Goal: Task Accomplishment & Management: Complete application form

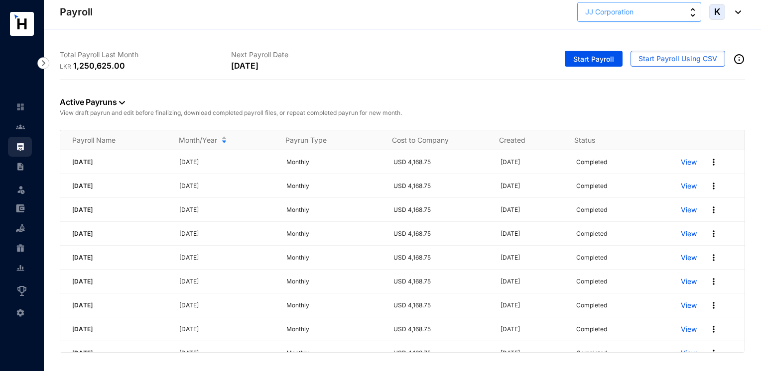
click at [680, 13] on button "JJ Corporation" at bounding box center [639, 12] width 124 height 20
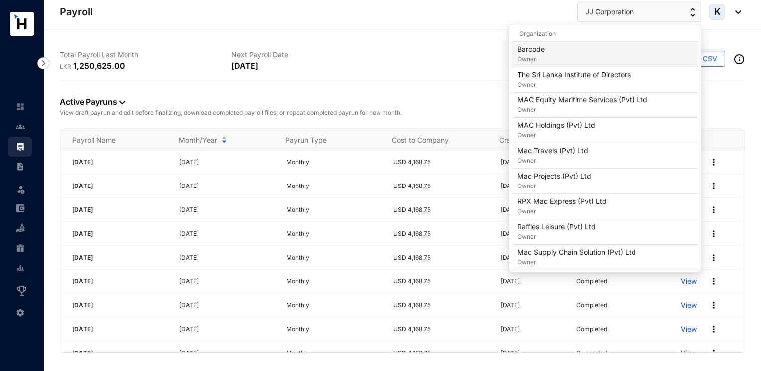
click at [594, 58] on div "Barcode Owner" at bounding box center [604, 54] width 175 height 20
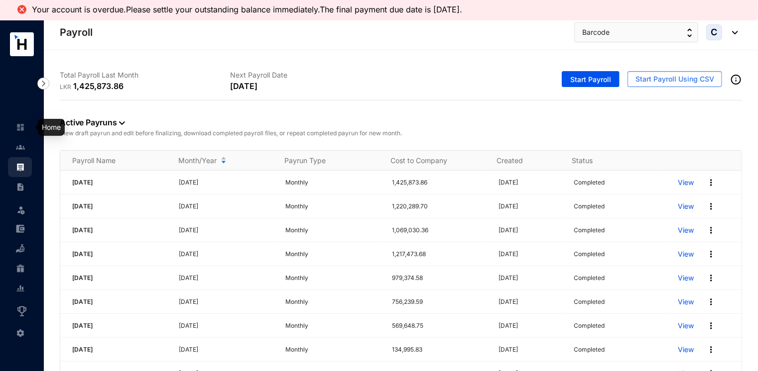
click at [16, 126] on img at bounding box center [20, 127] width 9 height 9
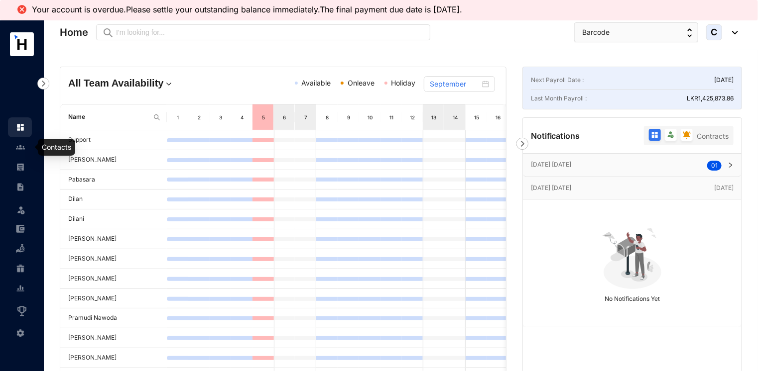
click at [20, 151] on img at bounding box center [20, 147] width 9 height 9
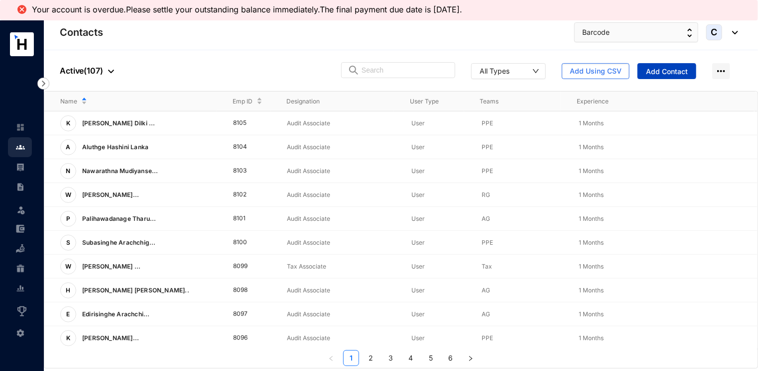
click at [673, 70] on span "Add Contact" at bounding box center [667, 72] width 42 height 10
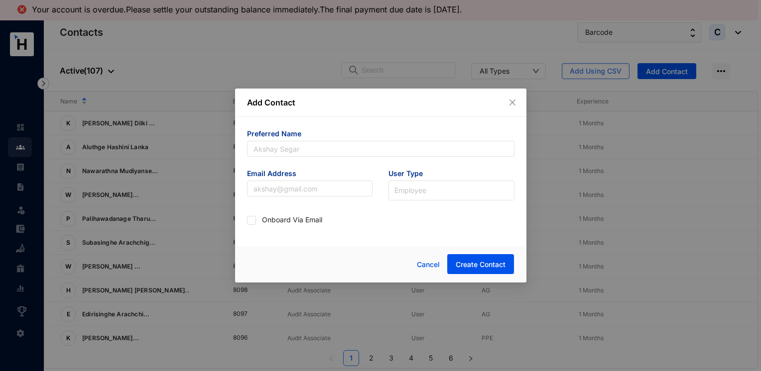
click at [518, 100] on div "Add Contact" at bounding box center [380, 103] width 291 height 28
click at [510, 103] on icon "close" at bounding box center [512, 103] width 8 height 8
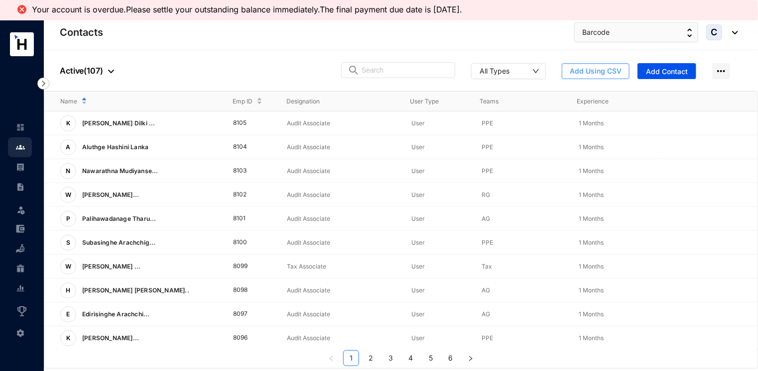
click at [578, 76] on button "Add Using CSV" at bounding box center [595, 71] width 68 height 16
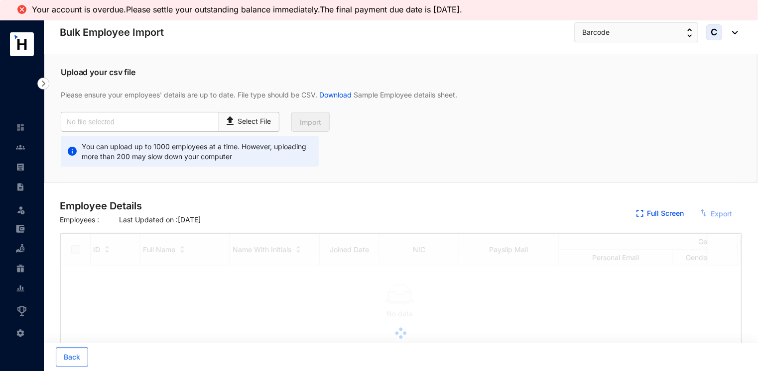
checkbox input "true"
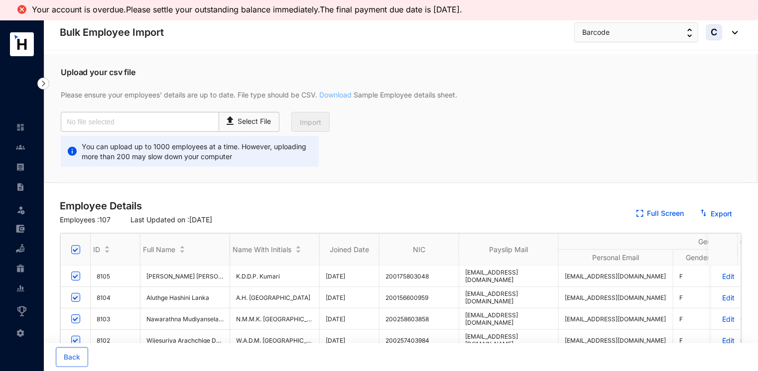
click at [333, 92] on link "Download" at bounding box center [335, 95] width 36 height 8
click at [239, 122] on p "Select File" at bounding box center [254, 121] width 33 height 10
click at [0, 0] on input "Select File" at bounding box center [0, 0] width 0 height 0
type input "Standard-v1.2.csv"
click at [318, 123] on span "Import" at bounding box center [310, 122] width 21 height 10
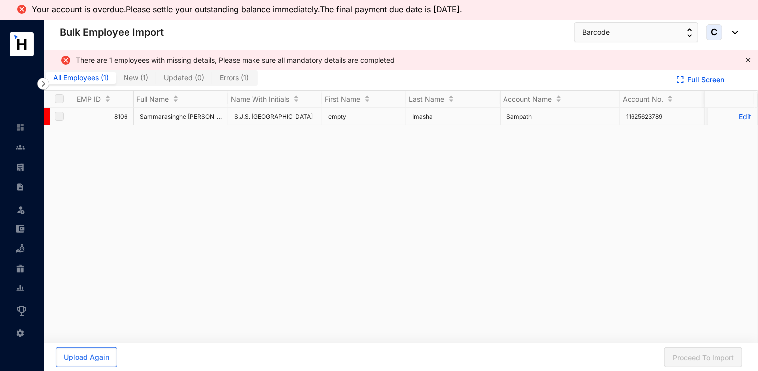
click at [733, 116] on p "Edit" at bounding box center [731, 116] width 37 height 8
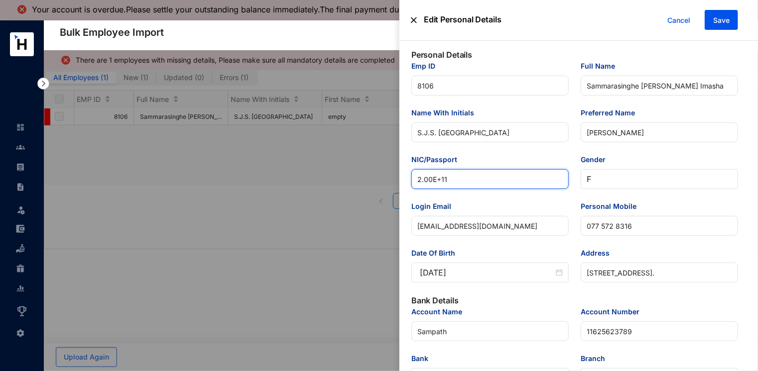
click at [462, 183] on input "2.00E+11" at bounding box center [489, 179] width 157 height 20
drag, startPoint x: 456, startPoint y: 180, endPoint x: 352, endPoint y: 177, distance: 103.6
paste input "00356612004"
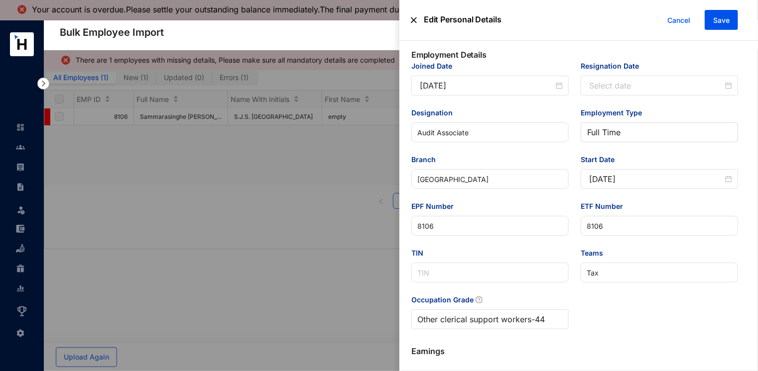
scroll to position [406, 0]
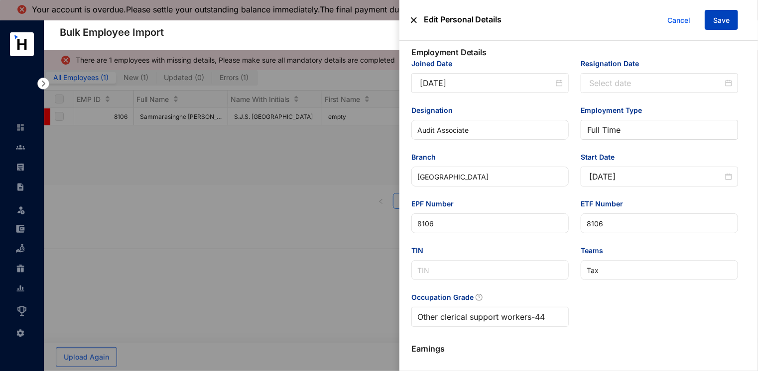
type input "200356612004"
click at [725, 19] on span "Save" at bounding box center [721, 20] width 16 height 10
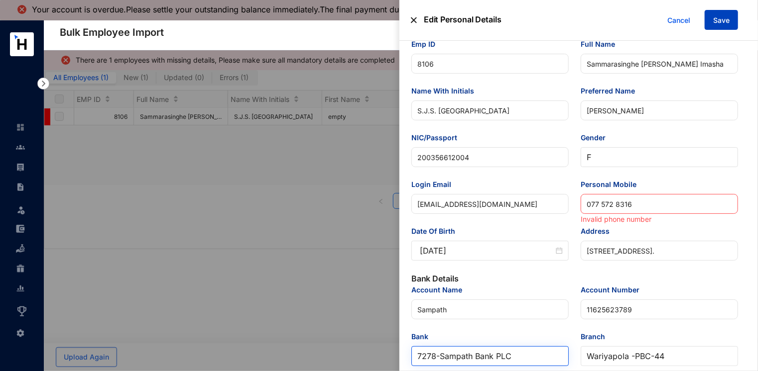
scroll to position [20, 0]
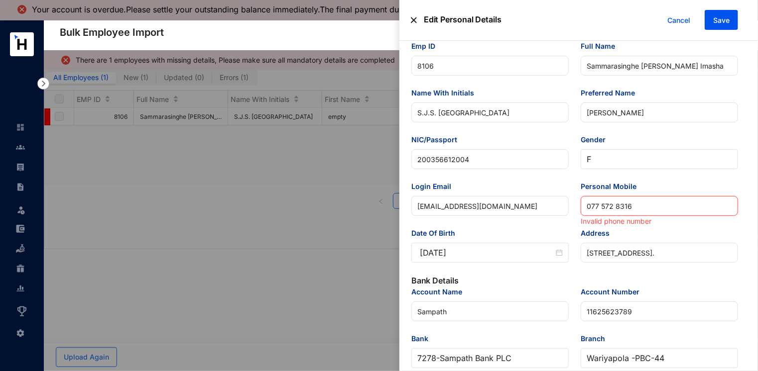
click at [599, 207] on input "077 572 8316" at bounding box center [658, 206] width 157 height 20
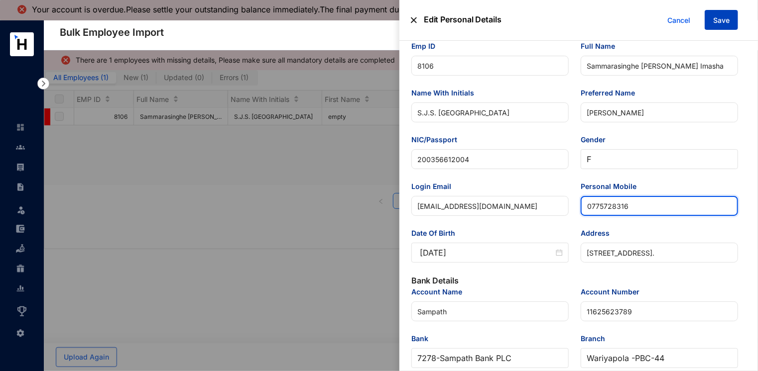
type input "0775728316"
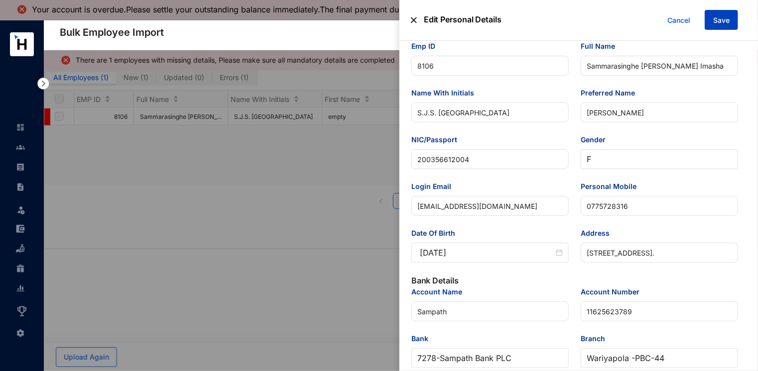
click at [723, 21] on span "Save" at bounding box center [721, 20] width 16 height 10
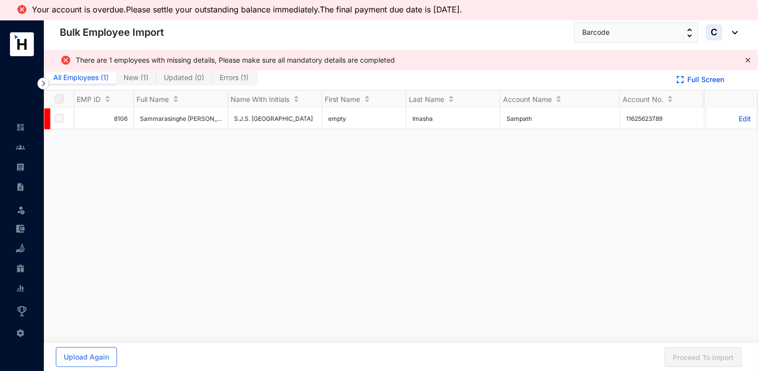
drag, startPoint x: 314, startPoint y: 224, endPoint x: 324, endPoint y: 222, distance: 10.2
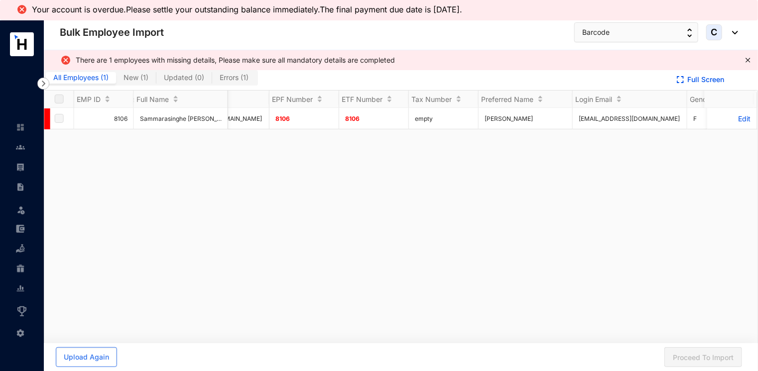
scroll to position [0, 675]
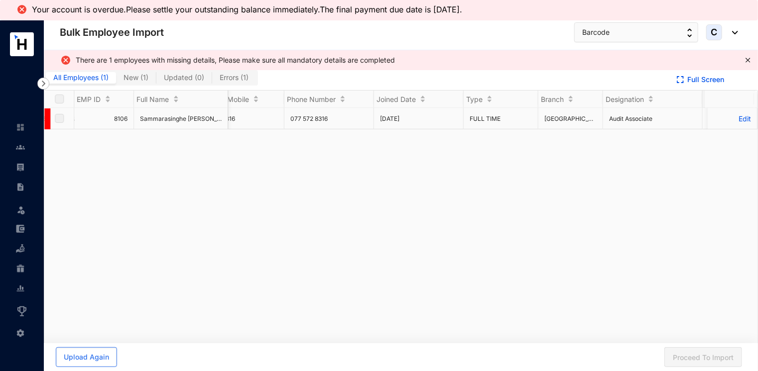
click at [736, 118] on p "Edit" at bounding box center [731, 118] width 37 height 8
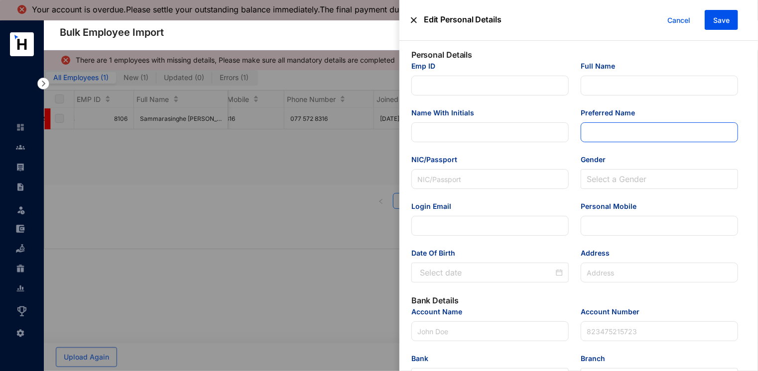
type input "8106"
type input "Sammarasinghe [PERSON_NAME] Imasha"
type input "S.J.S. [GEOGRAPHIC_DATA]"
type input "[PERSON_NAME]"
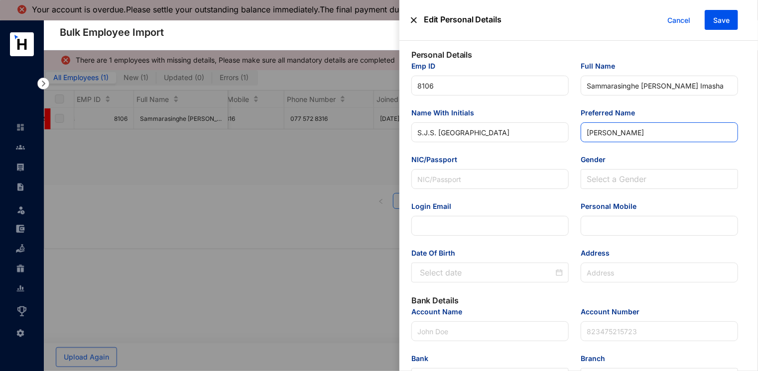
type input "200356612004"
type input "[EMAIL_ADDRESS][DOMAIN_NAME]"
type input "0775728316"
type input "[STREET_ADDRESS]."
type input "Sampath"
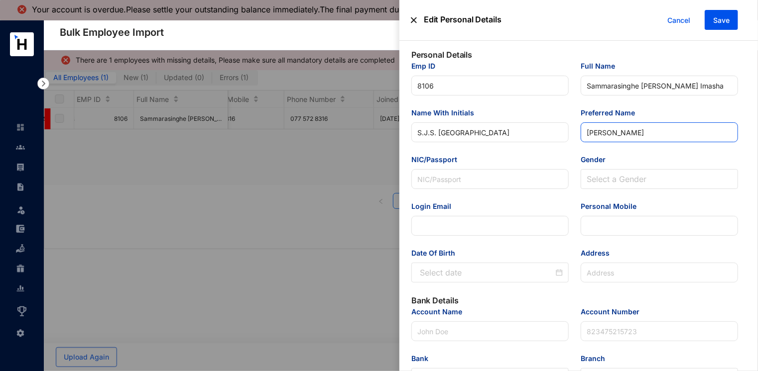
type input "11625623789"
type input "[EMAIL_ADDRESS][DOMAIN_NAME]"
type input "Audit Associate"
type input "[GEOGRAPHIC_DATA]"
type input "8106"
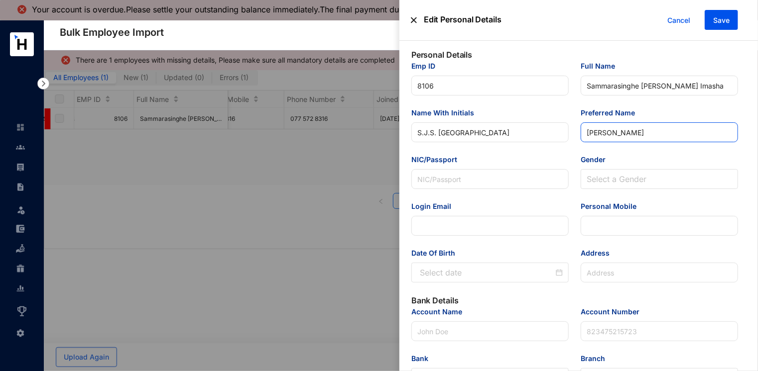
type input "8106"
type input "Tax"
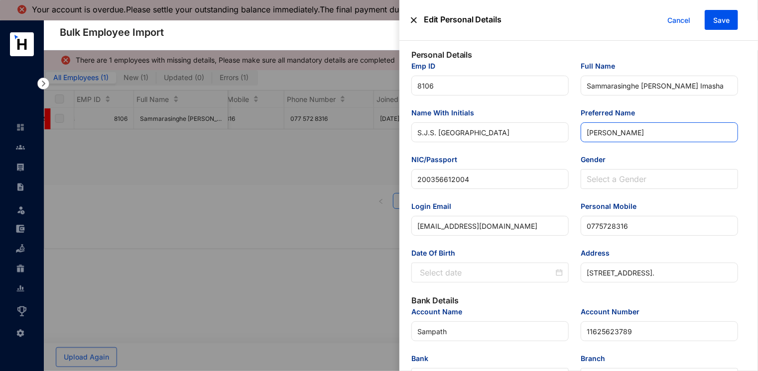
type input "[DATE]"
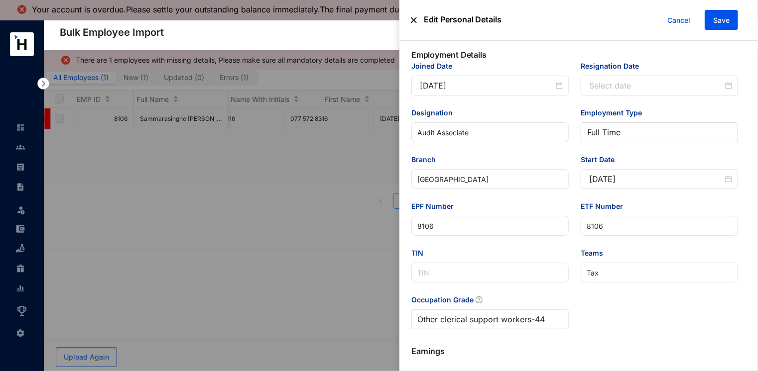
click at [279, 238] on label at bounding box center [379, 185] width 758 height 371
click at [0, 0] on input "checkbox" at bounding box center [0, 0] width 0 height 0
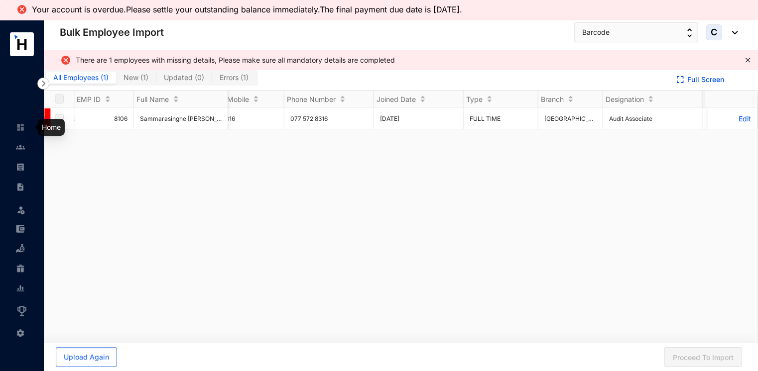
click at [16, 128] on img at bounding box center [20, 127] width 9 height 9
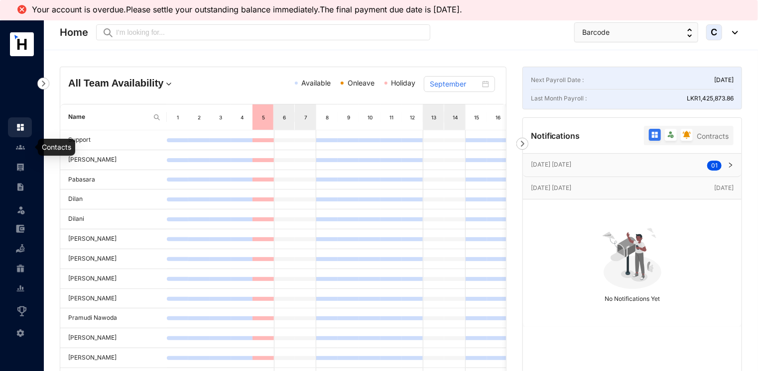
click at [18, 152] on link at bounding box center [28, 147] width 25 height 10
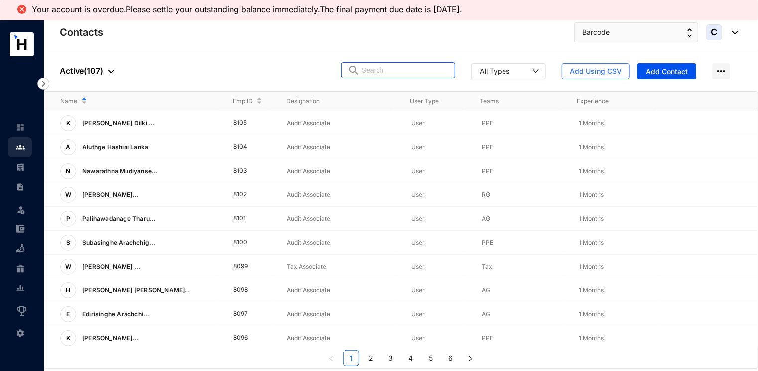
click at [359, 70] on img at bounding box center [353, 70] width 12 height 10
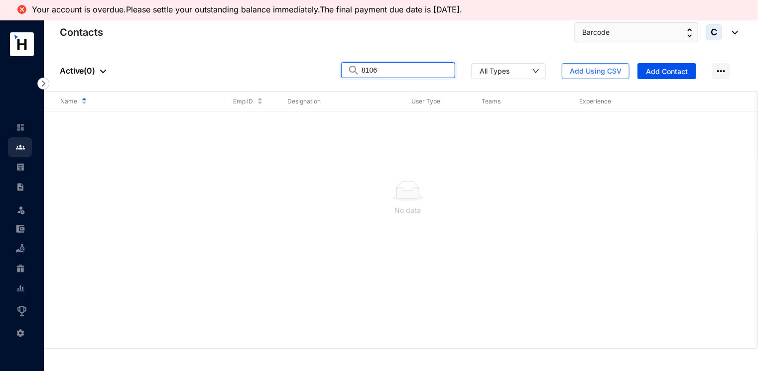
type input "8106"
click at [195, 131] on div "No data" at bounding box center [400, 229] width 713 height 237
click at [583, 81] on div "People Active ( 0 ) 8106 All Types Add Using CSV Add Contact" at bounding box center [401, 70] width 714 height 41
click at [590, 74] on span "Add Using CSV" at bounding box center [595, 71] width 52 height 10
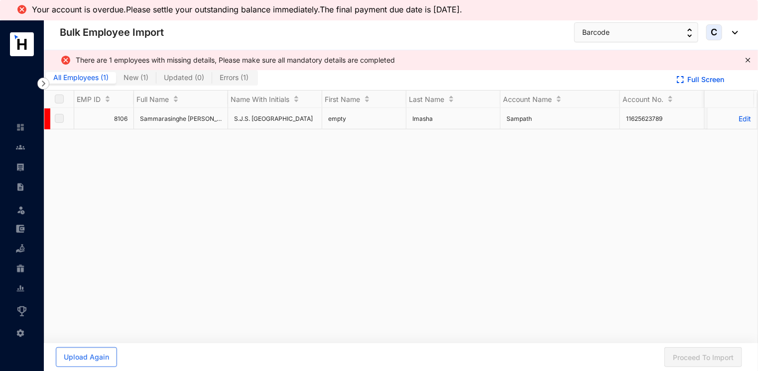
click at [107, 119] on td "8106" at bounding box center [104, 118] width 60 height 21
click at [731, 119] on p "Edit" at bounding box center [731, 118] width 37 height 8
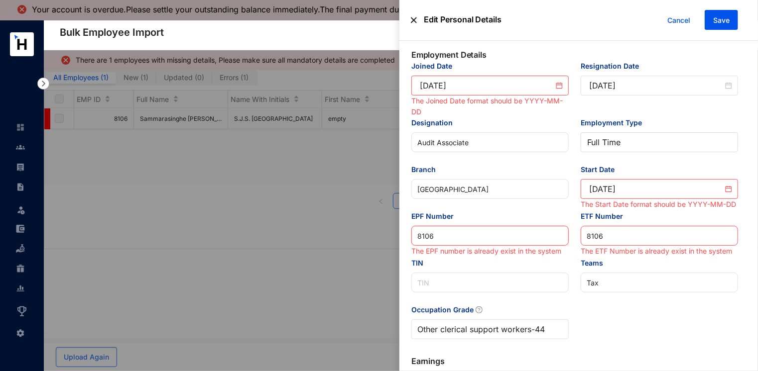
click at [437, 246] on input "8106" at bounding box center [489, 236] width 157 height 20
click at [417, 246] on input "8106" at bounding box center [489, 236] width 157 height 20
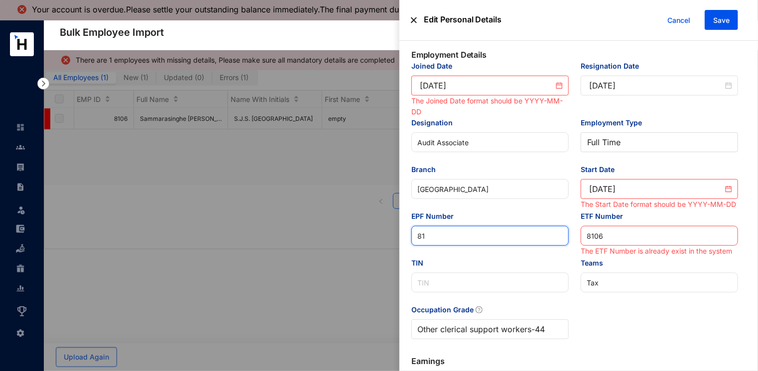
type input "8"
type input "8106"
click at [481, 265] on div "TIN" at bounding box center [489, 265] width 157 height 15
drag, startPoint x: 607, startPoint y: 244, endPoint x: 463, endPoint y: 222, distance: 145.6
click at [532, 226] on div "Joined Date [DATE] The Joined Date format should be YYYY-MM-DD Resignation Date…" at bounding box center [574, 206] width 338 height 291
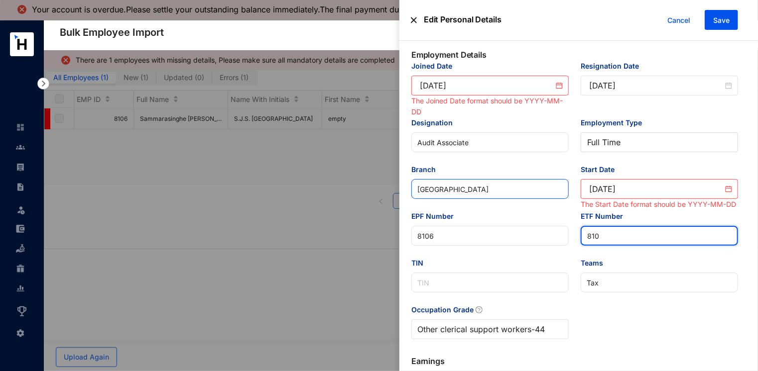
type input "8106"
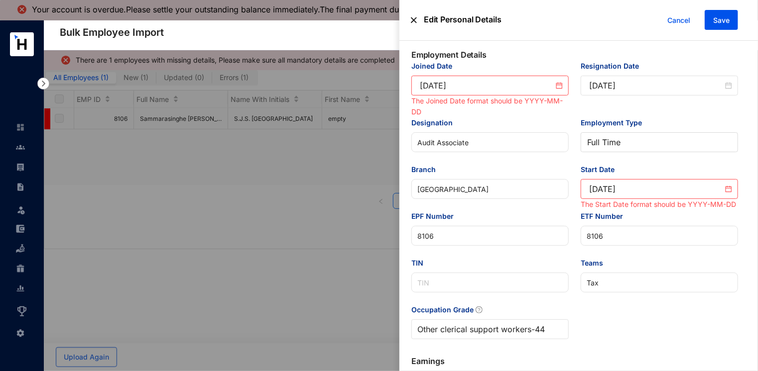
click at [515, 164] on div "Designation Audit Associate" at bounding box center [489, 140] width 169 height 47
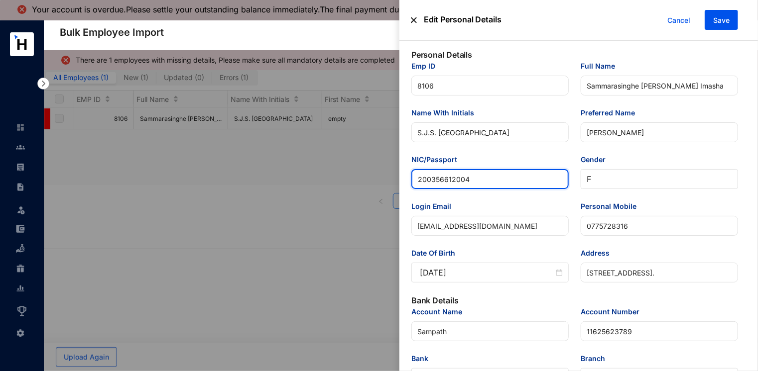
drag, startPoint x: 456, startPoint y: 178, endPoint x: 319, endPoint y: 178, distance: 137.4
click at [499, 202] on div "Login Email" at bounding box center [489, 208] width 157 height 15
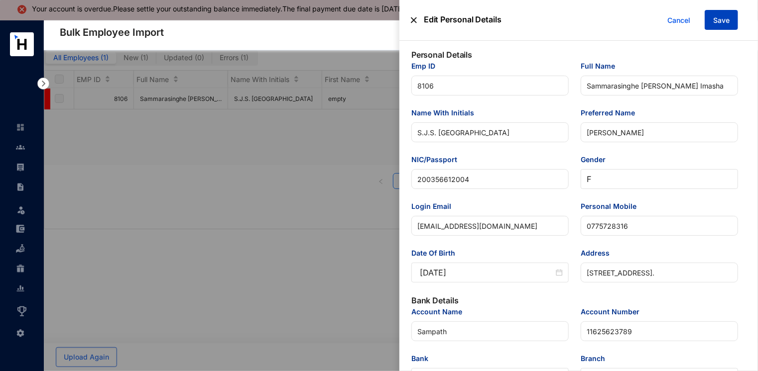
click at [723, 21] on span "Save" at bounding box center [721, 20] width 16 height 10
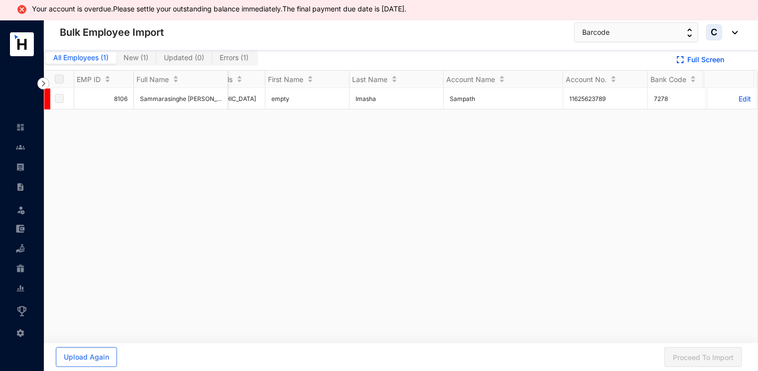
scroll to position [0, 121]
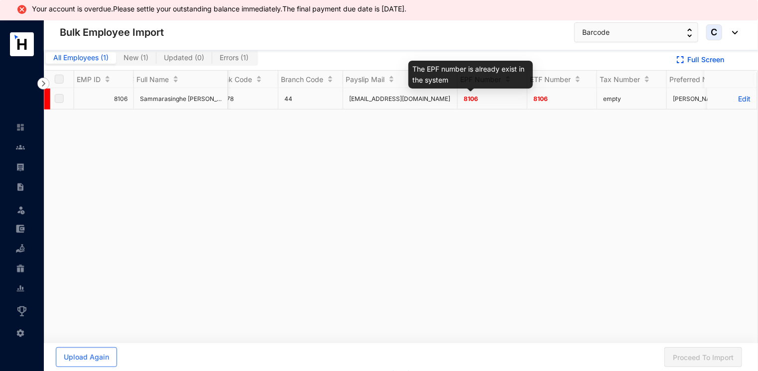
click at [470, 95] on span "8106" at bounding box center [470, 98] width 14 height 7
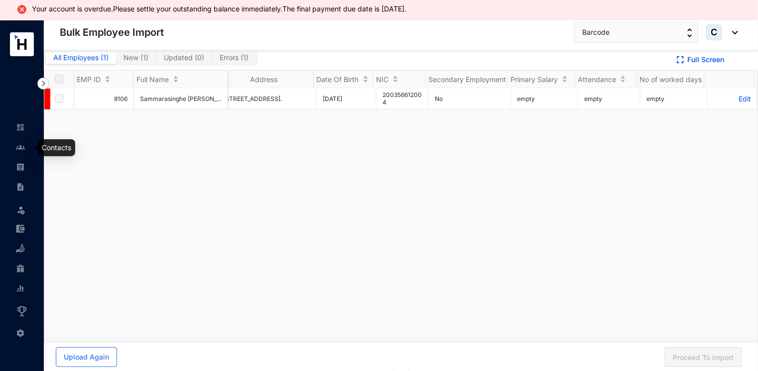
click at [19, 144] on img at bounding box center [20, 147] width 9 height 9
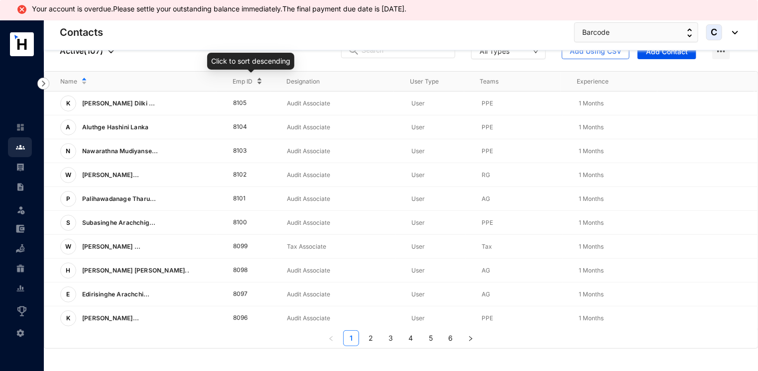
click at [243, 76] on div "Emp ID" at bounding box center [251, 81] width 38 height 11
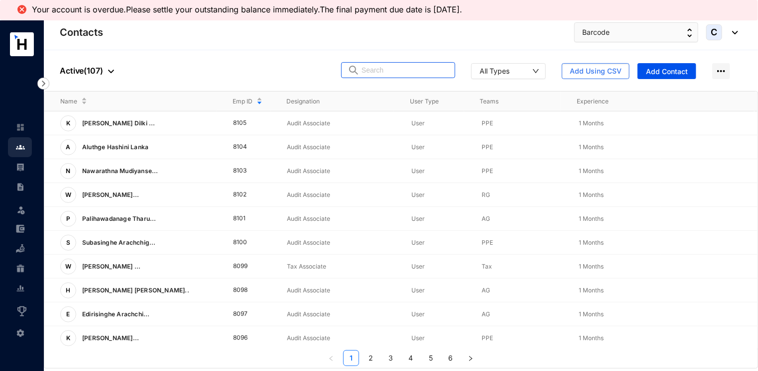
click at [359, 67] on img at bounding box center [353, 70] width 12 height 10
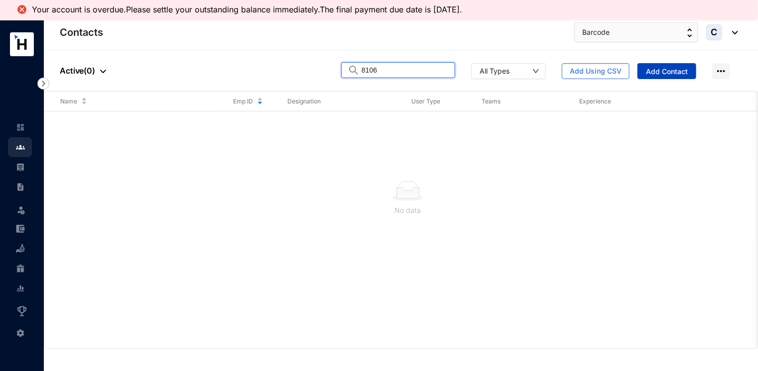
type input "8106"
click at [661, 74] on span "Add Contact" at bounding box center [667, 72] width 42 height 10
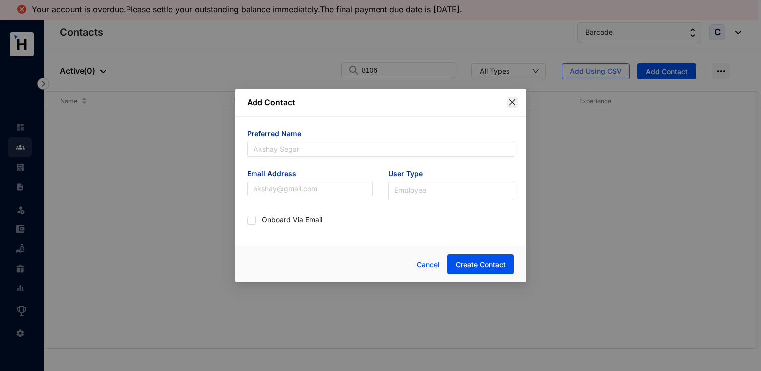
click at [513, 99] on icon "close" at bounding box center [512, 103] width 8 height 8
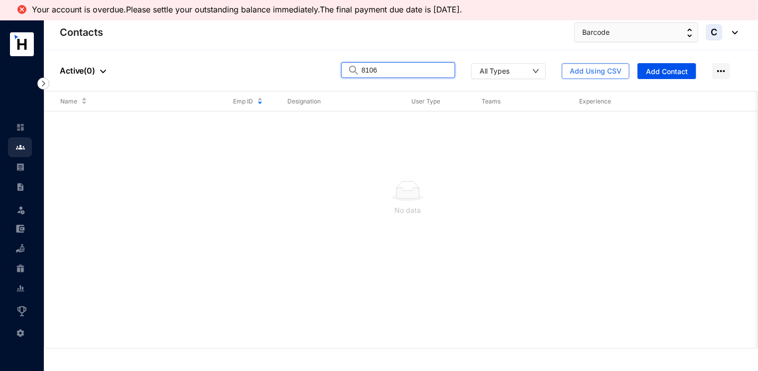
drag, startPoint x: 410, startPoint y: 73, endPoint x: 348, endPoint y: 73, distance: 61.7
click at [348, 73] on div "People Active ( 0 ) 8106 All Types Add Using CSV Add Contact" at bounding box center [401, 70] width 714 height 41
click at [275, 55] on div "People Active ( 0 ) All Types Add Using CSV Add Contact" at bounding box center [401, 70] width 714 height 41
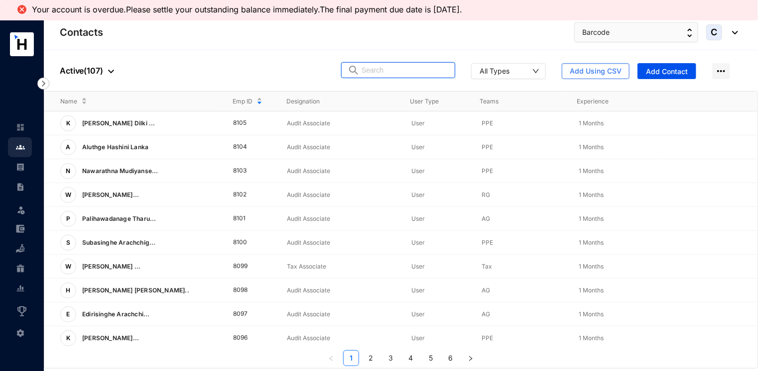
click at [387, 63] on input "text" at bounding box center [404, 70] width 87 height 15
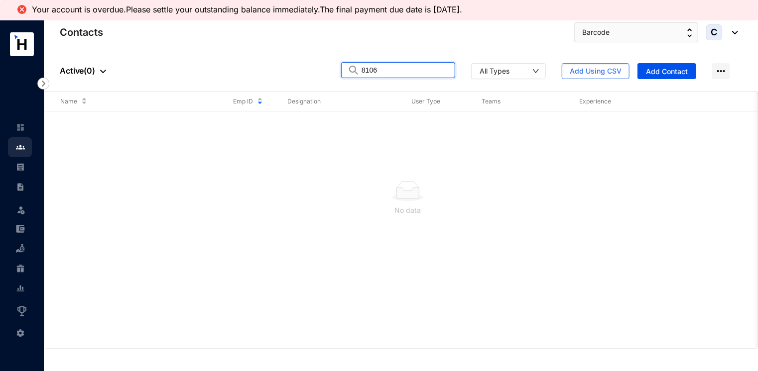
type input "8106"
